Goal: Communication & Community: Answer question/provide support

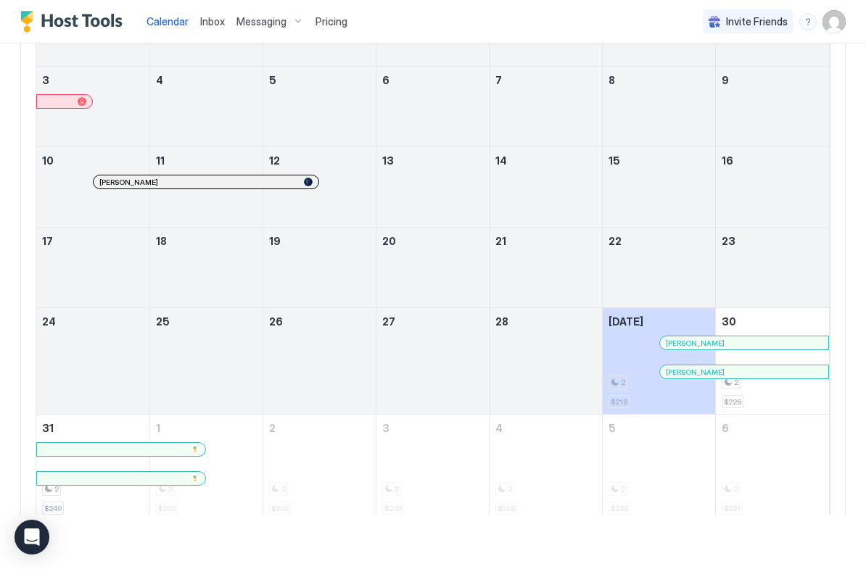
scroll to position [294, 0]
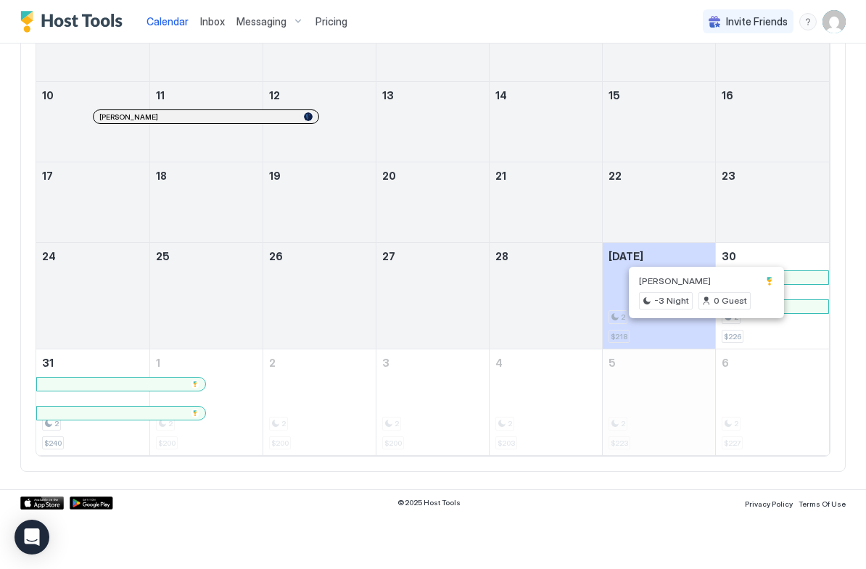
click at [704, 375] on div "2 $223" at bounding box center [658, 402] width 101 height 94
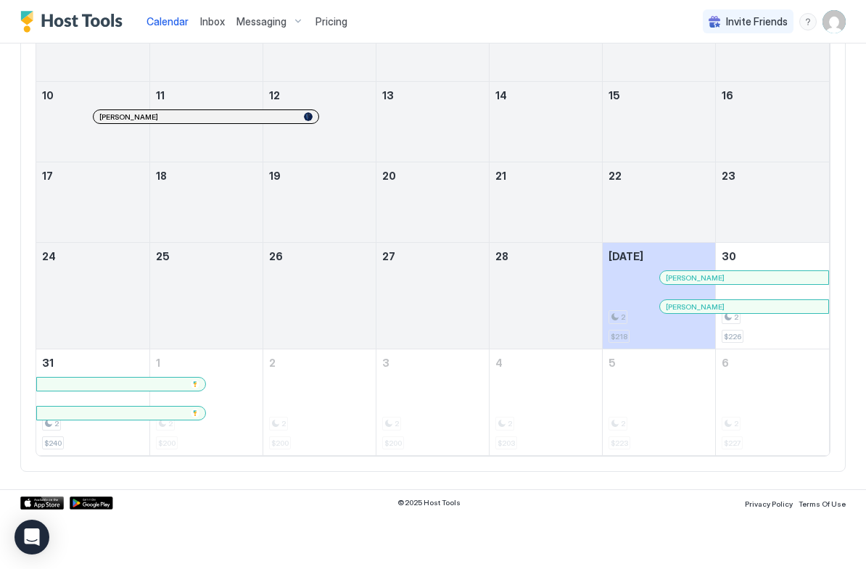
click at [698, 278] on div at bounding box center [698, 278] width 12 height 12
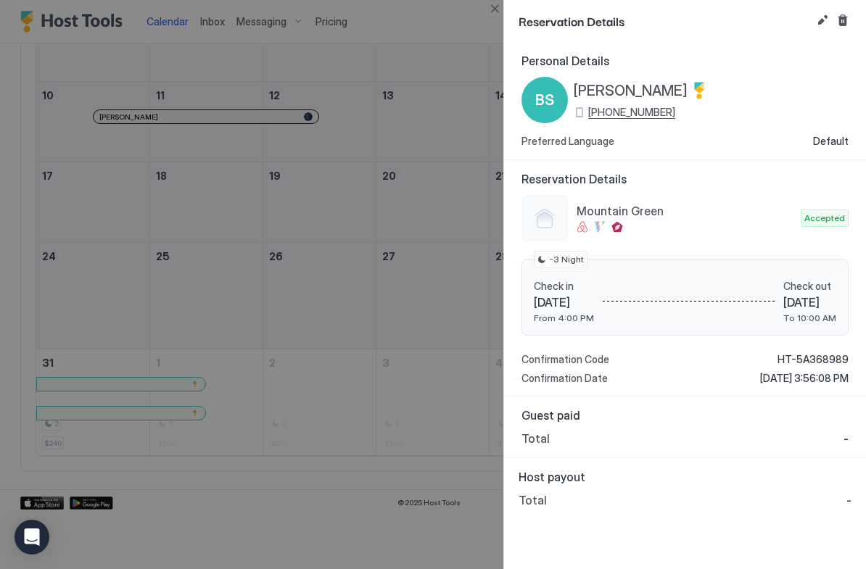
click at [473, 262] on div at bounding box center [433, 284] width 866 height 569
click at [499, 100] on div at bounding box center [433, 284] width 866 height 569
click at [497, 4] on button "Close" at bounding box center [494, 8] width 17 height 17
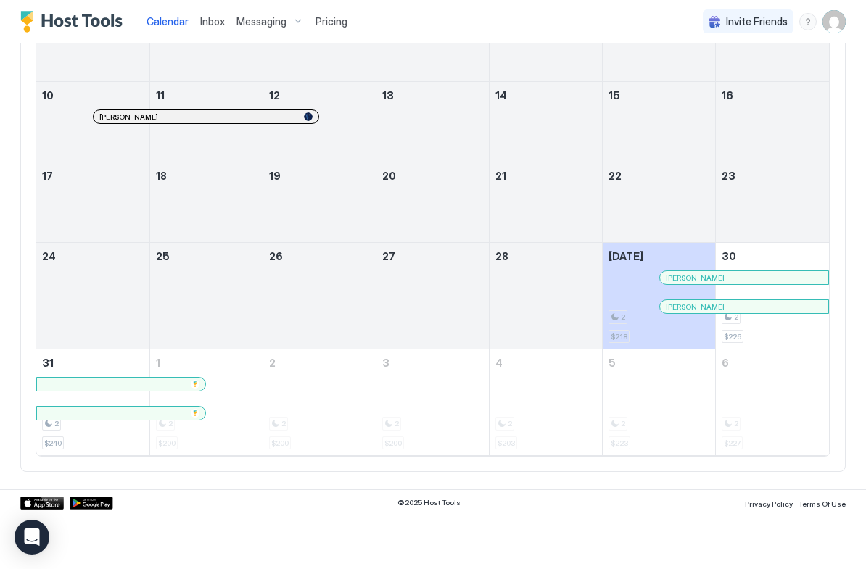
click at [700, 305] on div at bounding box center [700, 307] width 12 height 12
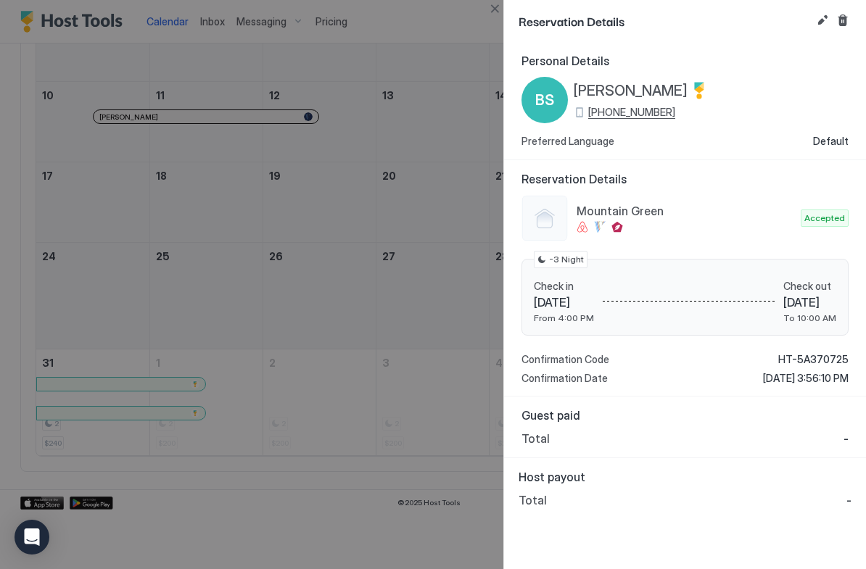
click at [842, 17] on button "Cancel reservation" at bounding box center [842, 20] width 17 height 17
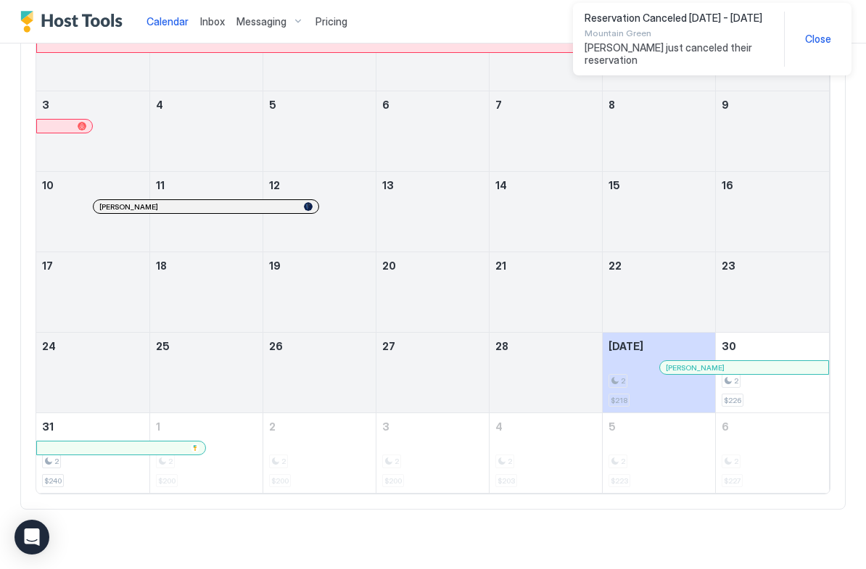
scroll to position [197, 0]
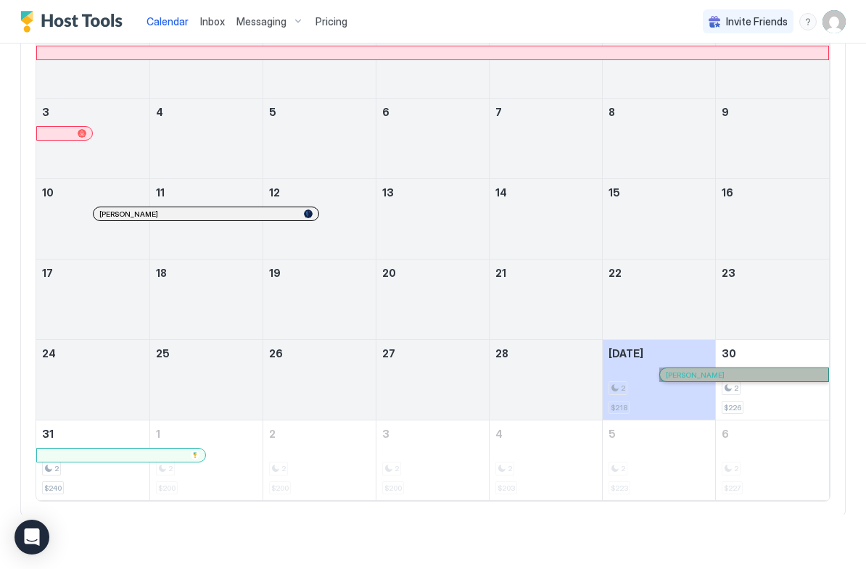
click at [689, 370] on link "[PERSON_NAME]" at bounding box center [744, 375] width 170 height 14
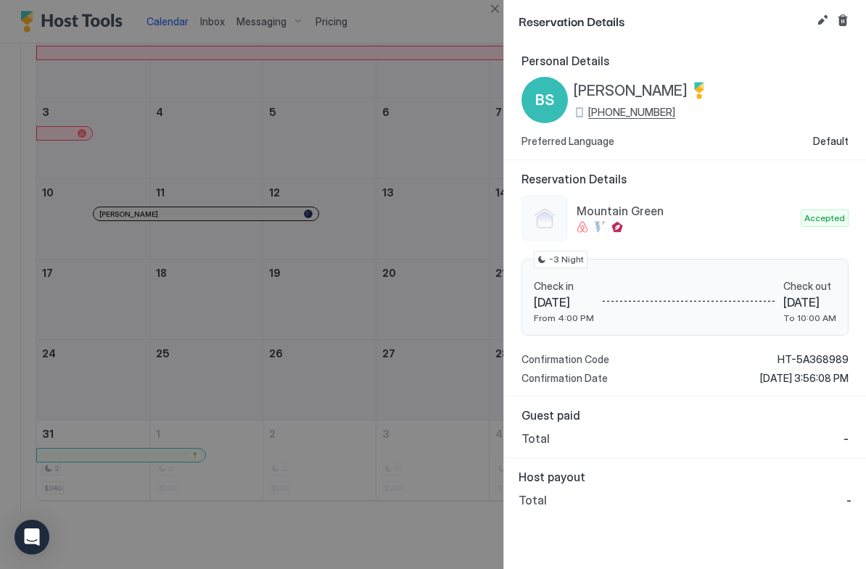
click at [463, 423] on div at bounding box center [433, 284] width 866 height 569
click at [495, 6] on button "Close" at bounding box center [494, 8] width 17 height 17
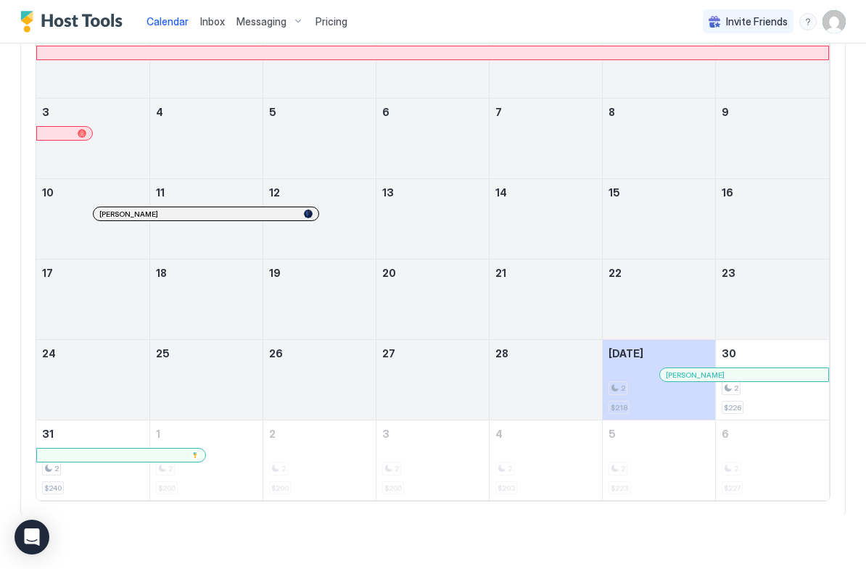
scroll to position [220, 0]
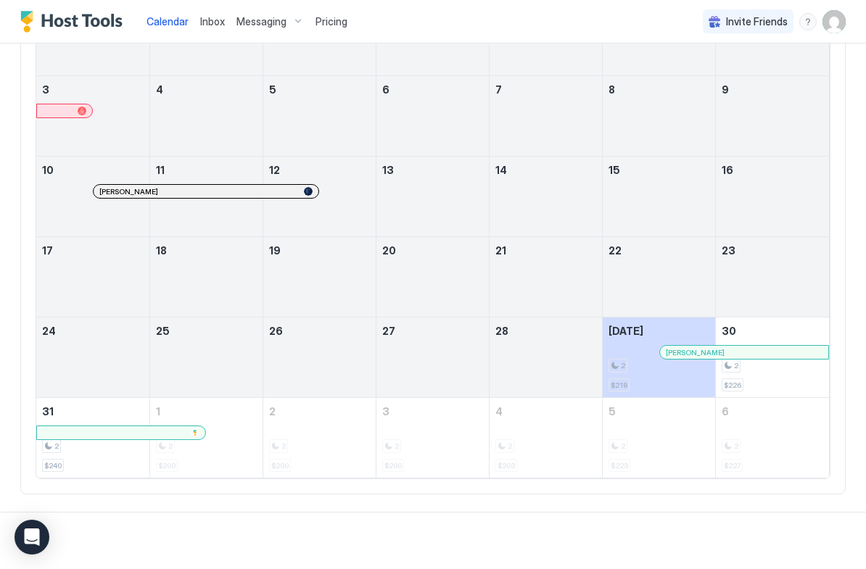
click at [265, 22] on span "Messaging" at bounding box center [261, 21] width 50 height 13
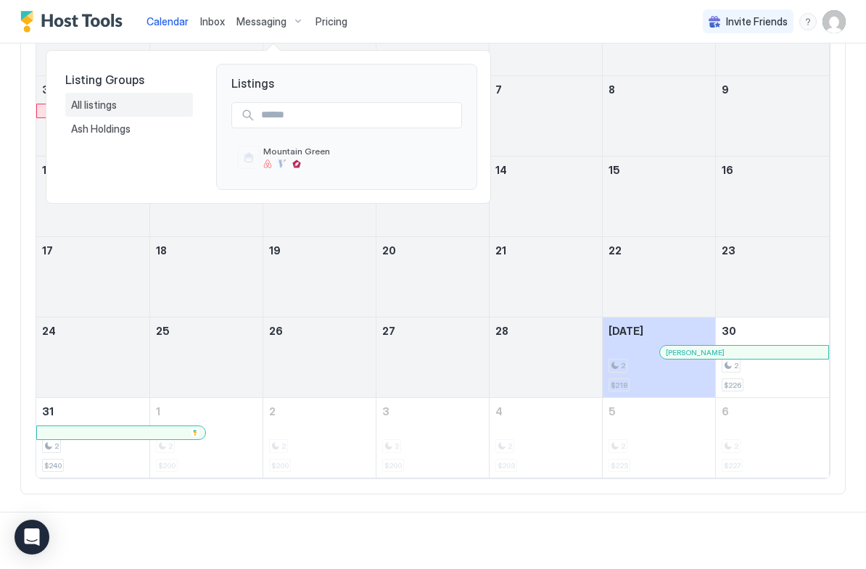
click at [94, 113] on div "All listings" at bounding box center [129, 105] width 128 height 25
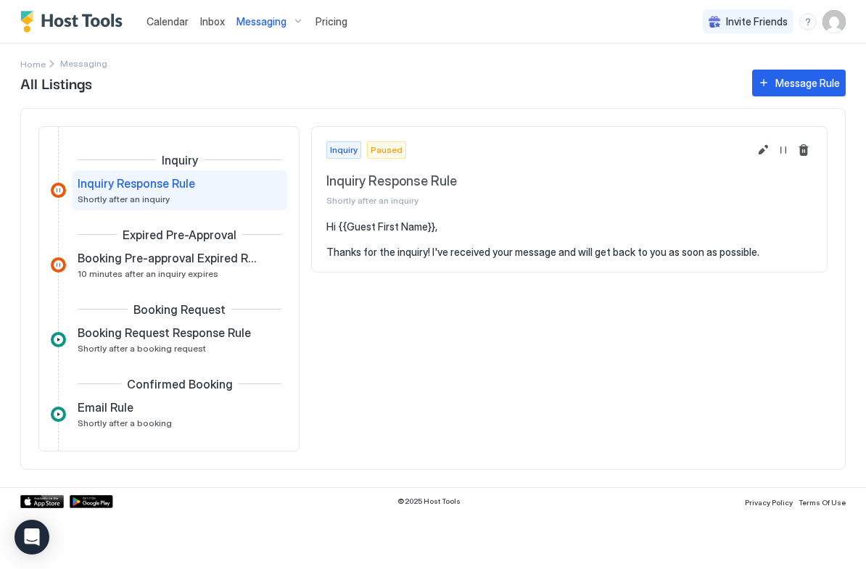
click at [275, 24] on span "Messaging" at bounding box center [261, 21] width 50 height 13
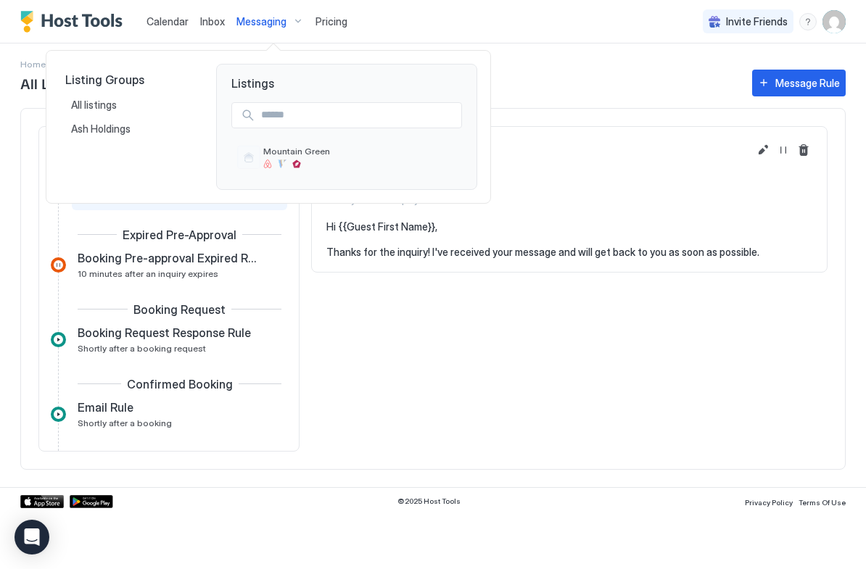
click at [212, 20] on div at bounding box center [433, 284] width 866 height 569
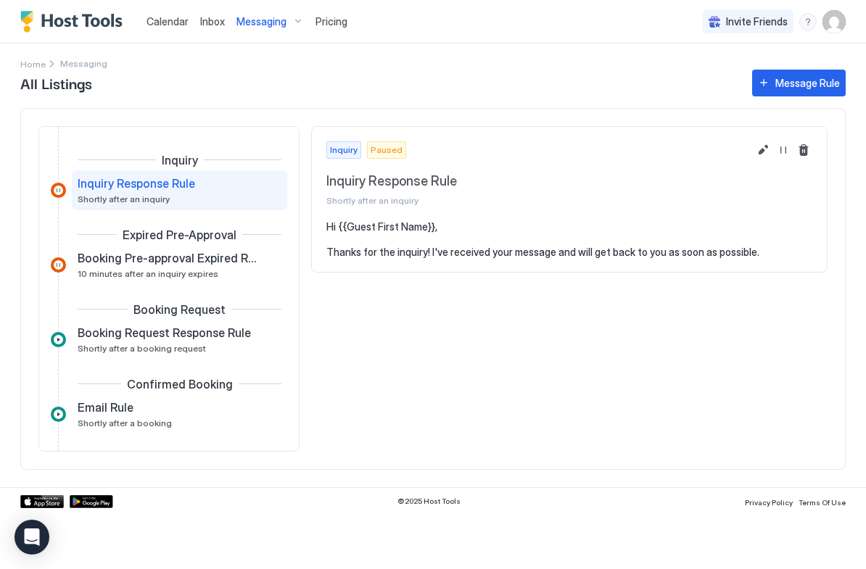
click at [213, 17] on span "Inbox" at bounding box center [212, 21] width 25 height 12
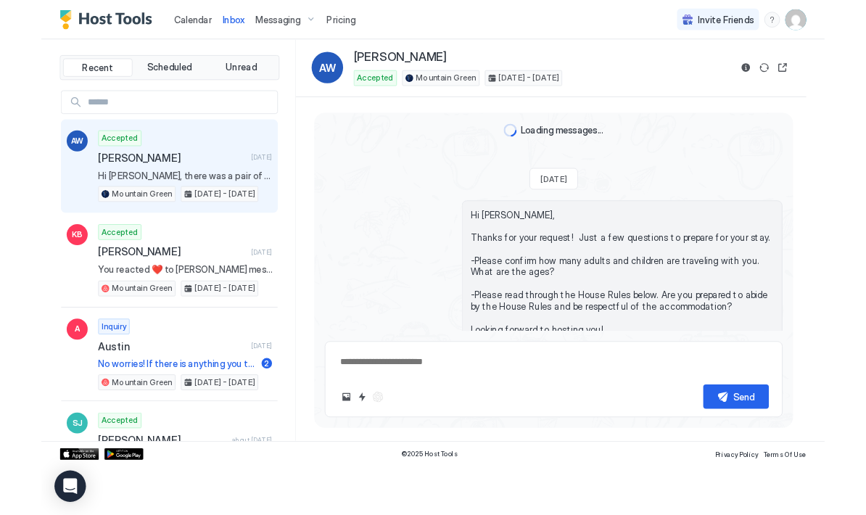
scroll to position [2124, 0]
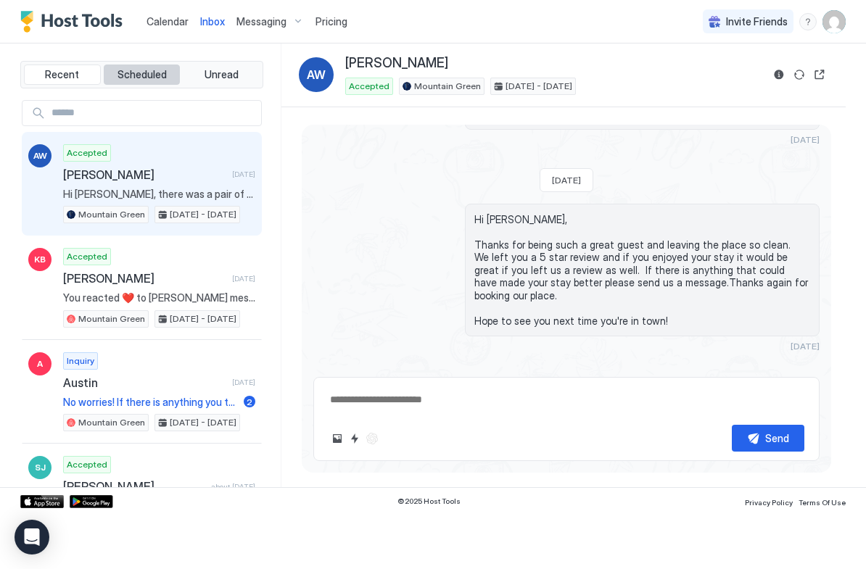
click at [172, 70] on button "Scheduled" at bounding box center [142, 75] width 77 height 20
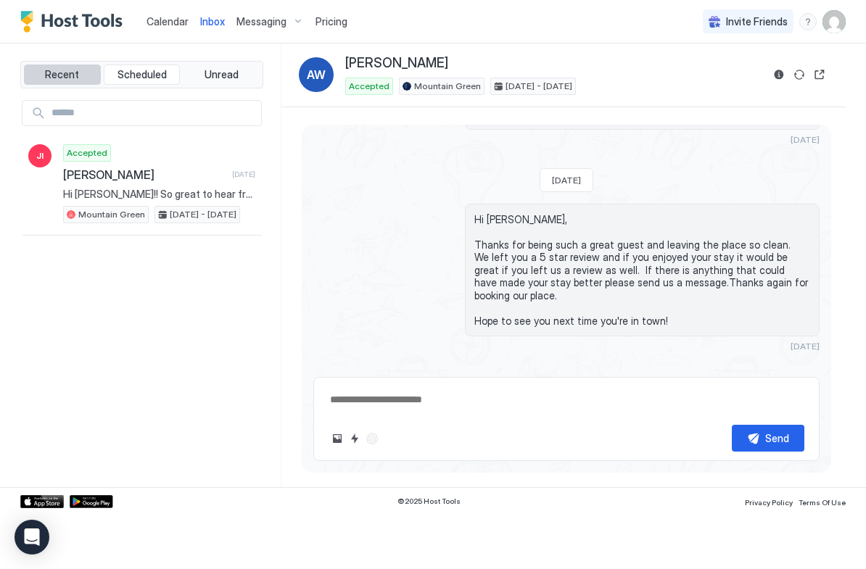
click at [84, 78] on button "Recent" at bounding box center [62, 75] width 77 height 20
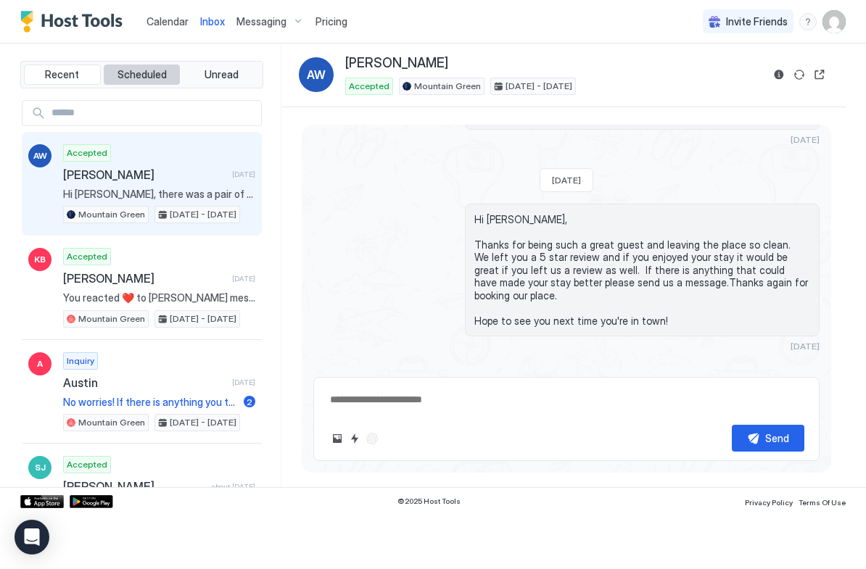
click at [154, 80] on button "Scheduled" at bounding box center [142, 75] width 77 height 20
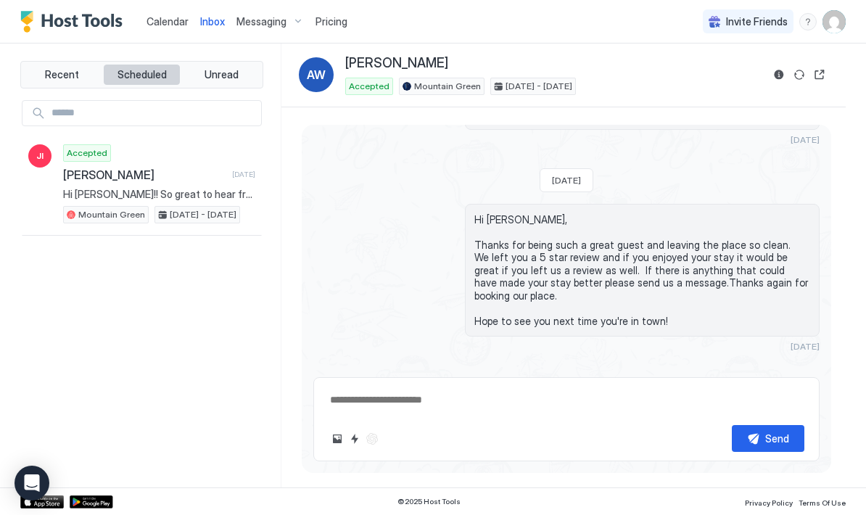
type textarea "*"
